Goal: Navigation & Orientation: Find specific page/section

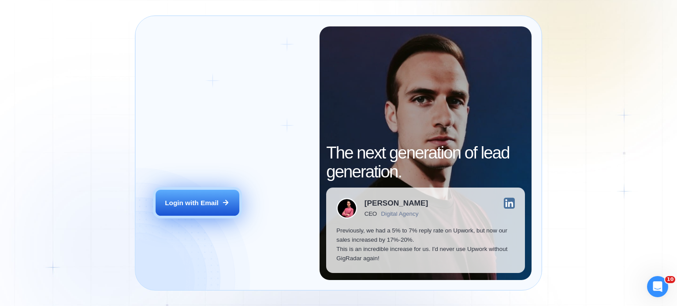
drag, startPoint x: 0, startPoint y: 0, endPoint x: 211, endPoint y: 204, distance: 293.8
click at [211, 204] on div "Login with Email" at bounding box center [192, 202] width 54 height 9
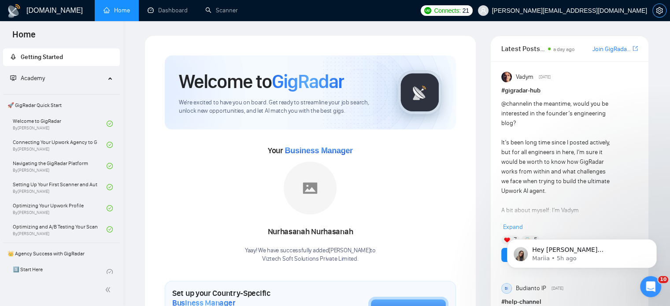
click at [660, 15] on button "button" at bounding box center [659, 11] width 14 height 14
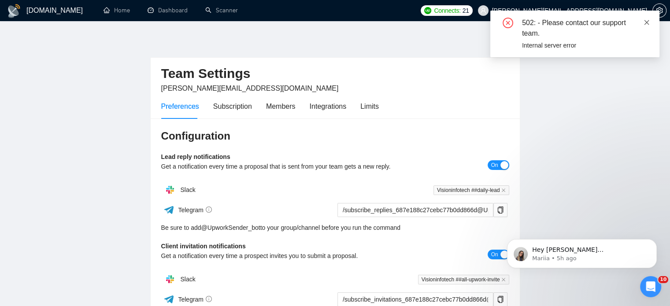
click at [646, 24] on icon "close" at bounding box center [647, 22] width 6 height 6
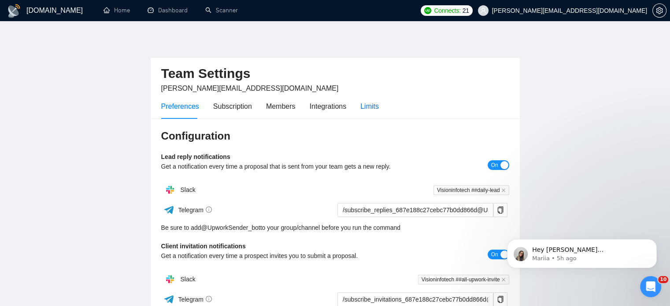
click at [370, 106] on div "Limits" at bounding box center [369, 106] width 18 height 11
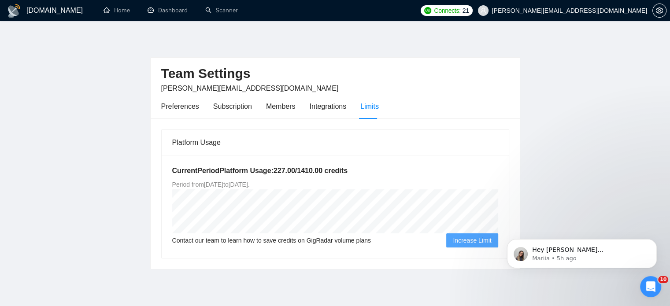
click at [391, 244] on div "Contact our team to learn how to save credits on GigRadar volume plans Increase…" at bounding box center [335, 240] width 326 height 14
click at [114, 10] on link "Home" at bounding box center [117, 10] width 26 height 7
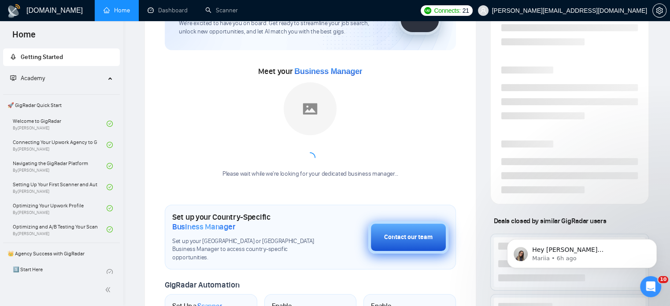
scroll to position [88, 0]
